Goal: Transaction & Acquisition: Purchase product/service

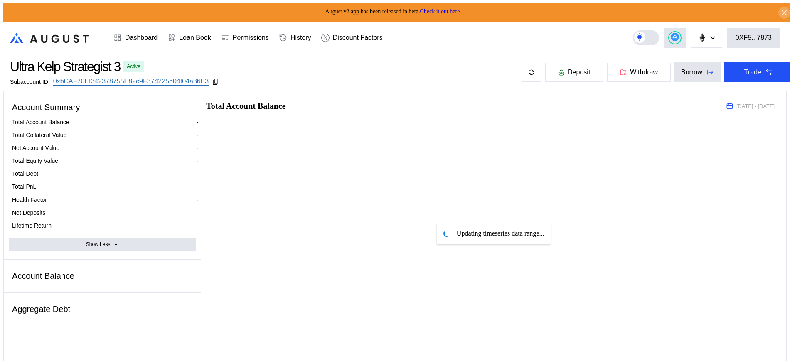
select select "*"
click at [724, 74] on button "Trade" at bounding box center [758, 72] width 69 height 20
